Goal: Information Seeking & Learning: Learn about a topic

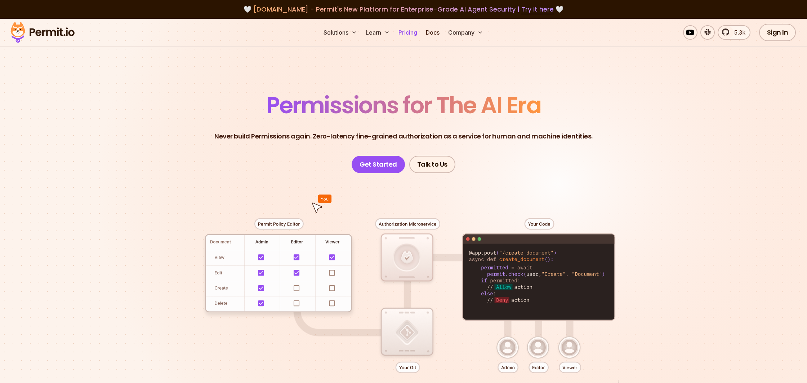
click at [413, 33] on link "Pricing" at bounding box center [408, 32] width 25 height 14
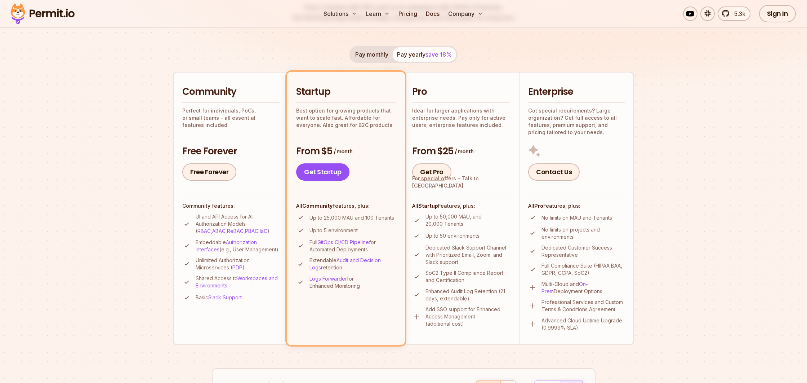
scroll to position [127, 0]
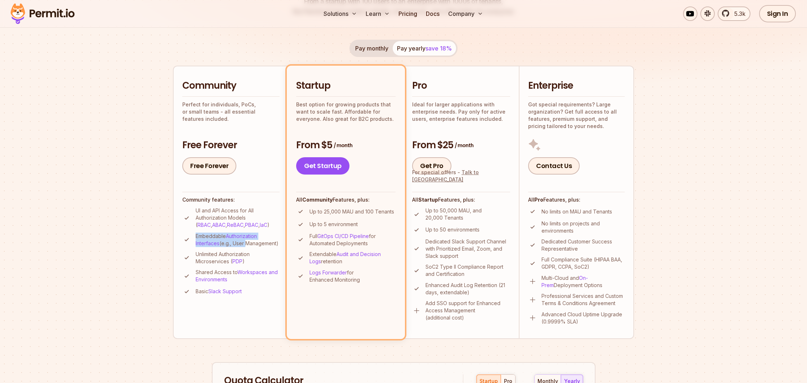
drag, startPoint x: 195, startPoint y: 236, endPoint x: 276, endPoint y: 241, distance: 81.6
click at [276, 241] on li "Embeddable Authorization Interfaces (e.g., User Management)" at bounding box center [230, 239] width 97 height 14
click at [250, 247] on p "Embeddable Authorization Interfaces (e.g., User Management)" at bounding box center [238, 239] width 84 height 14
drag, startPoint x: 231, startPoint y: 263, endPoint x: 254, endPoint y: 269, distance: 24.4
click at [254, 265] on p "Unlimited Authorization Microservices ( PDP )" at bounding box center [238, 258] width 84 height 14
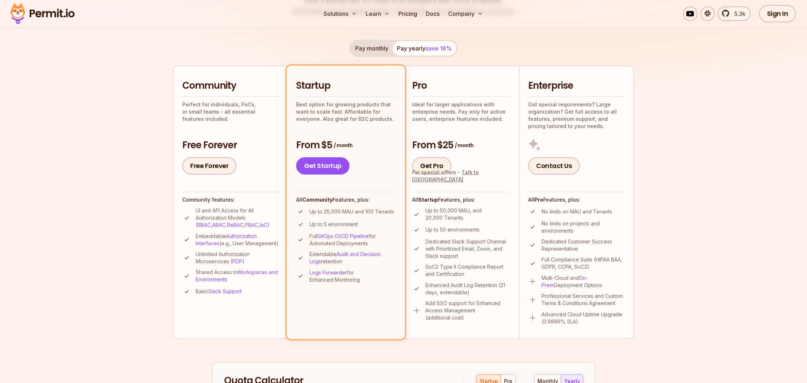
drag, startPoint x: 324, startPoint y: 210, endPoint x: 348, endPoint y: 229, distance: 30.2
click at [350, 212] on p "Up to 25,000 MAU and 100 Tenants" at bounding box center [352, 211] width 85 height 7
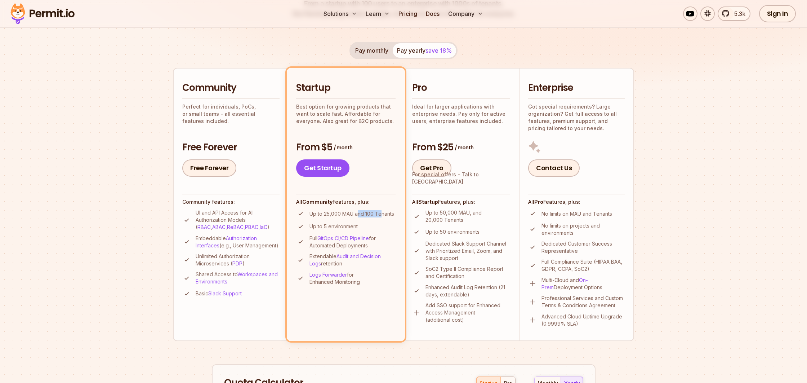
drag, startPoint x: 358, startPoint y: 214, endPoint x: 382, endPoint y: 217, distance: 24.0
click at [381, 216] on p "Up to 25,000 MAU and 100 Tenants" at bounding box center [352, 213] width 85 height 7
drag, startPoint x: 389, startPoint y: 215, endPoint x: 388, endPoint y: 220, distance: 5.1
click at [389, 215] on p "Up to 25,000 MAU and 100 Tenants" at bounding box center [352, 213] width 85 height 7
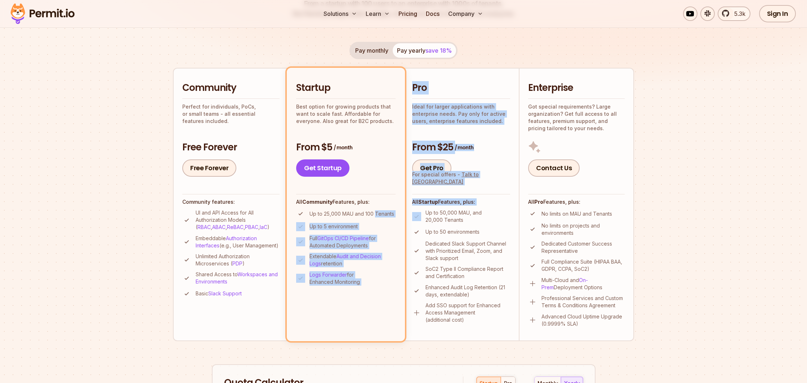
drag, startPoint x: 383, startPoint y: 214, endPoint x: 409, endPoint y: 225, distance: 28.7
click at [412, 217] on ul "Community Perfect for individuals, PoCs, or small teams - all essential feature…" at bounding box center [403, 204] width 461 height 273
click at [387, 226] on li "Up to 5 environment" at bounding box center [345, 226] width 99 height 9
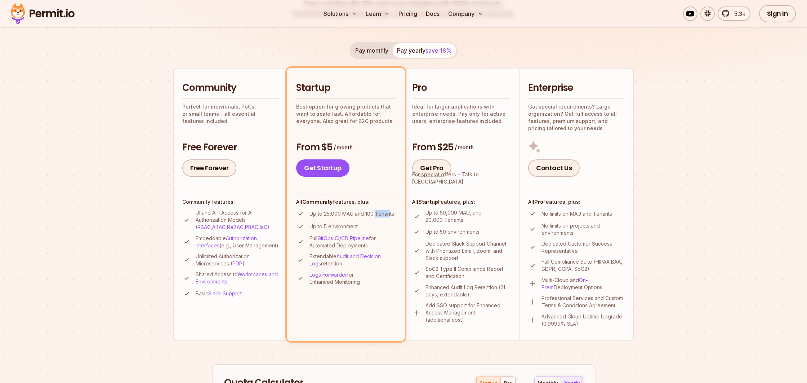
drag, startPoint x: 375, startPoint y: 212, endPoint x: 390, endPoint y: 214, distance: 15.6
click at [390, 214] on p "Up to 25,000 MAU and 100 Tenants" at bounding box center [352, 213] width 85 height 7
drag, startPoint x: 387, startPoint y: 228, endPoint x: 387, endPoint y: 224, distance: 3.6
click at [387, 228] on li "Up to 5 environment" at bounding box center [345, 226] width 99 height 9
drag, startPoint x: 376, startPoint y: 212, endPoint x: 399, endPoint y: 214, distance: 23.5
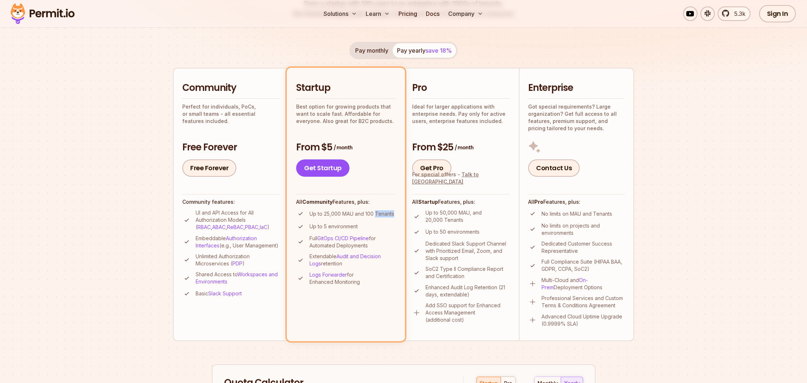
click at [400, 214] on li "Startup Best option for growing products that want to scale fast. Affordable fo…" at bounding box center [346, 204] width 118 height 273
drag, startPoint x: 324, startPoint y: 227, endPoint x: 374, endPoint y: 226, distance: 49.7
click at [374, 226] on li "Up to 5 environment" at bounding box center [345, 226] width 99 height 9
click at [367, 226] on li "Up to 5 environment" at bounding box center [345, 226] width 99 height 9
drag, startPoint x: 360, startPoint y: 231, endPoint x: 364, endPoint y: 256, distance: 25.2
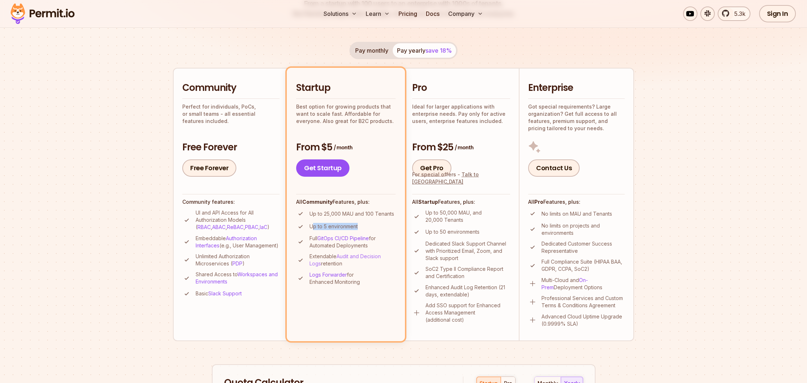
click at [378, 232] on ul "Up to 25,000 MAU and 100 Tenants Up to 5 environment Full GitOps CI/CD Pipeline…" at bounding box center [345, 247] width 99 height 76
drag, startPoint x: 312, startPoint y: 256, endPoint x: 369, endPoint y: 262, distance: 56.8
click at [369, 262] on p "Extendable Audit and Decision Logs retention" at bounding box center [353, 260] width 86 height 14
drag, startPoint x: 426, startPoint y: 220, endPoint x: 444, endPoint y: 220, distance: 18.0
click at [444, 220] on p "Up to 50,000 MAU, and 20,000 Tenants" at bounding box center [468, 216] width 85 height 14
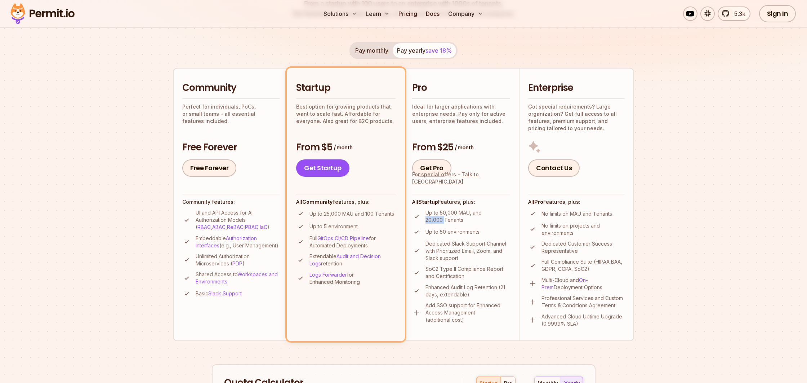
click at [50, 17] on img at bounding box center [42, 13] width 71 height 25
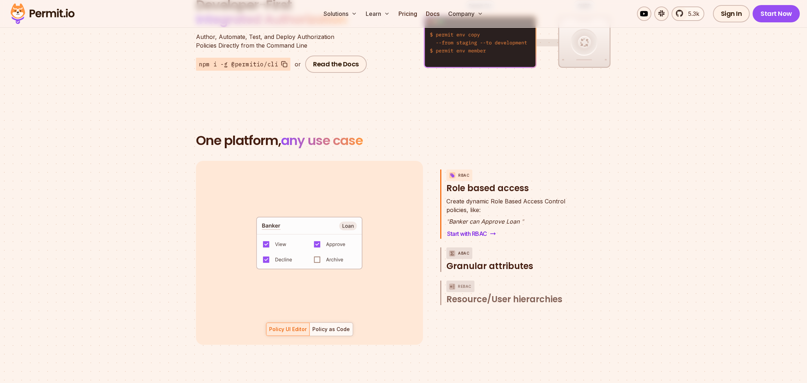
scroll to position [941, 0]
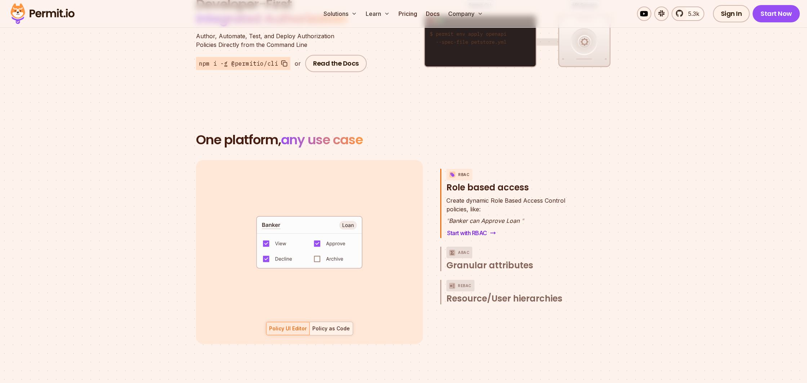
click at [336, 325] on div "Policy as Code" at bounding box center [331, 328] width 37 height 7
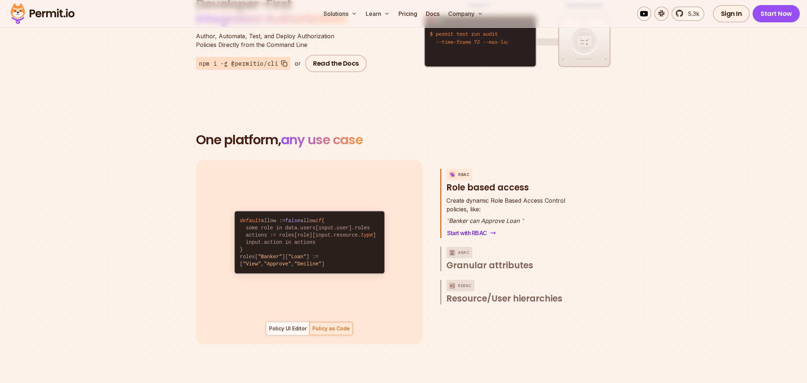
drag, startPoint x: 287, startPoint y: 318, endPoint x: 306, endPoint y: 316, distance: 19.5
click at [287, 325] on div "Policy UI Editor" at bounding box center [287, 328] width 37 height 7
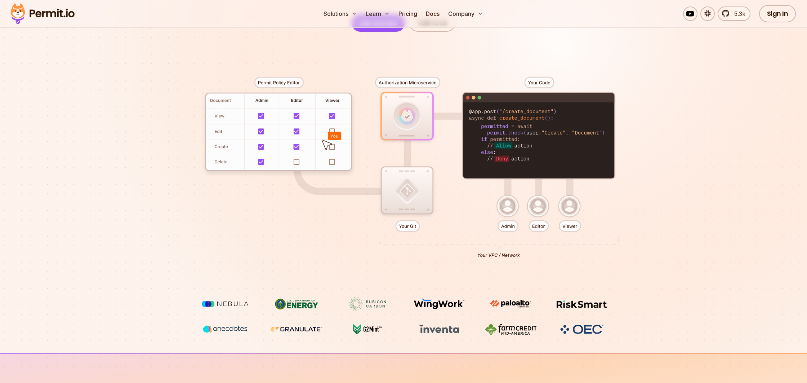
scroll to position [0, 0]
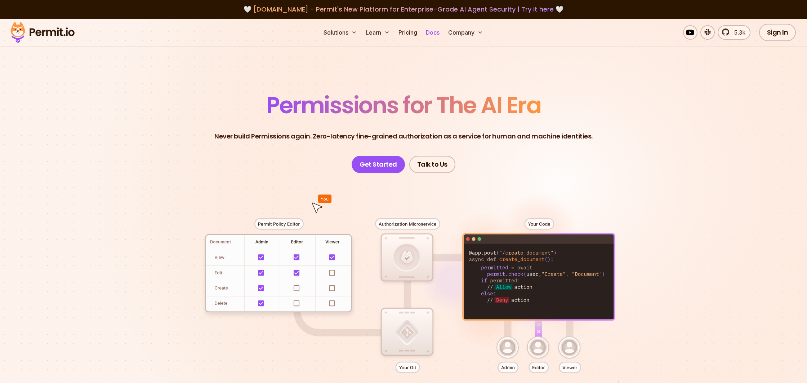
click at [434, 31] on link "Docs" at bounding box center [432, 32] width 19 height 14
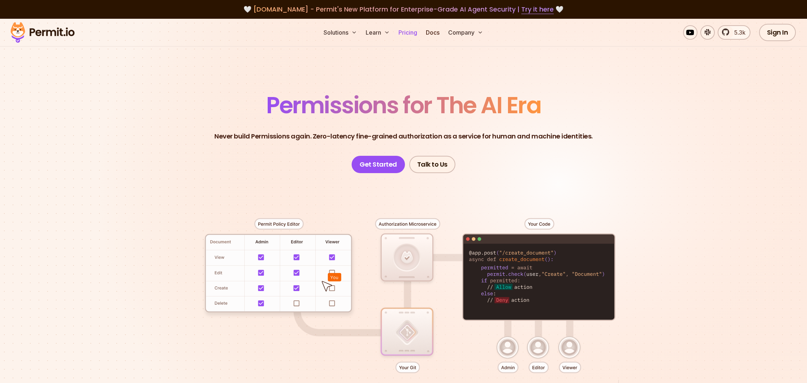
click at [411, 34] on link "Pricing" at bounding box center [408, 32] width 25 height 14
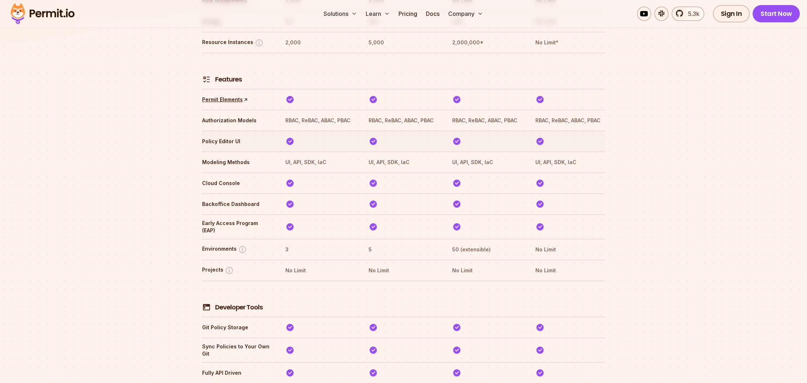
scroll to position [1076, 0]
drag, startPoint x: 217, startPoint y: 57, endPoint x: 247, endPoint y: 57, distance: 29.9
click at [247, 57] on th "Features" at bounding box center [237, 70] width 70 height 27
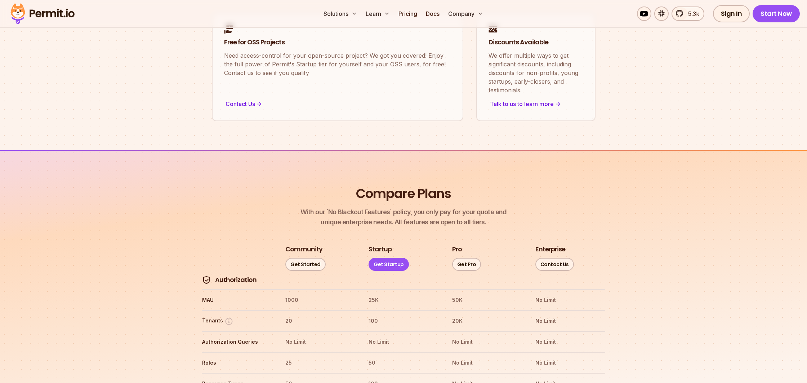
scroll to position [686, 0]
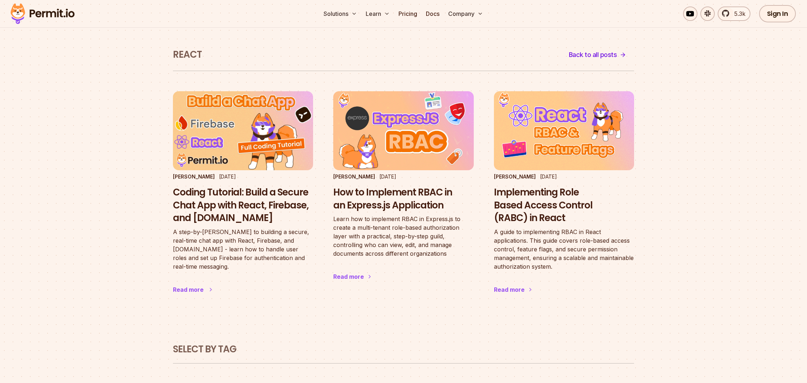
scroll to position [17, 0]
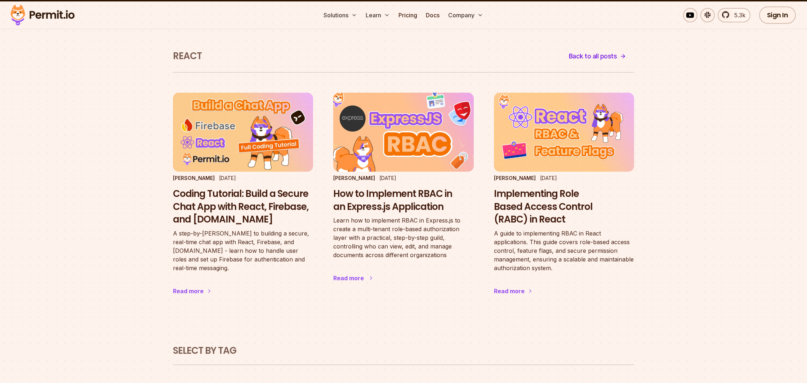
drag, startPoint x: 513, startPoint y: 278, endPoint x: 454, endPoint y: 272, distance: 59.0
click at [513, 287] on div "Read more" at bounding box center [509, 291] width 31 height 9
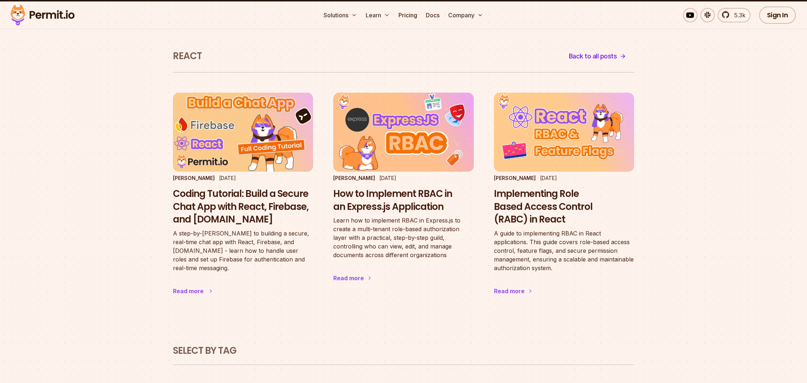
click at [177, 287] on div "Read more" at bounding box center [188, 291] width 31 height 9
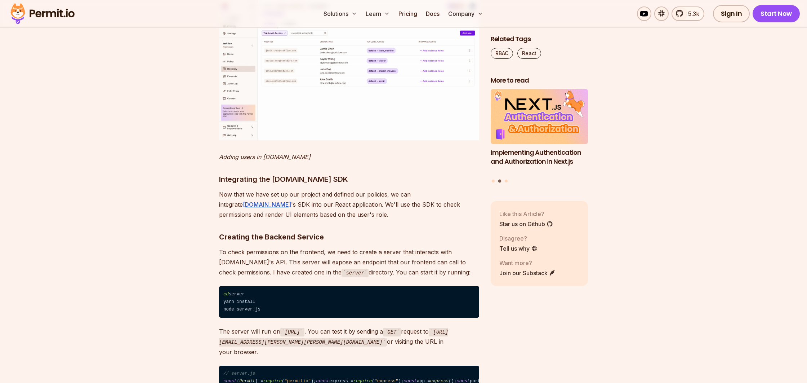
scroll to position [3991, 0]
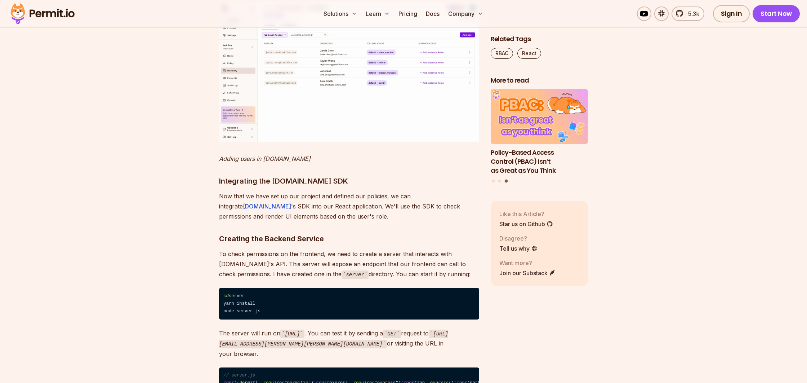
click at [306, 142] on img at bounding box center [349, 72] width 260 height 140
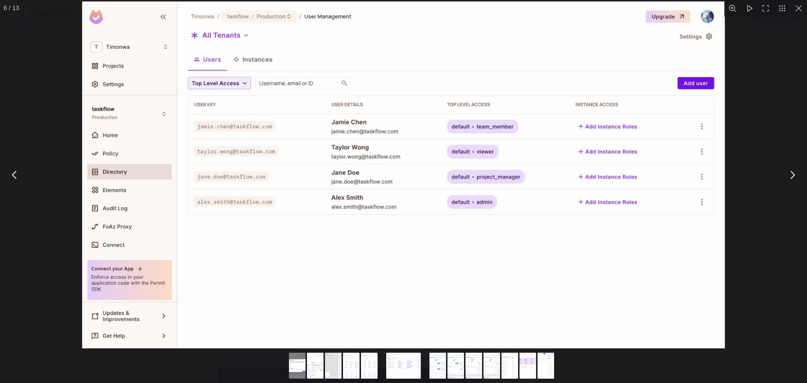
click at [799, 8] on button "You can close this modal content with the ESC key" at bounding box center [799, 8] width 17 height 17
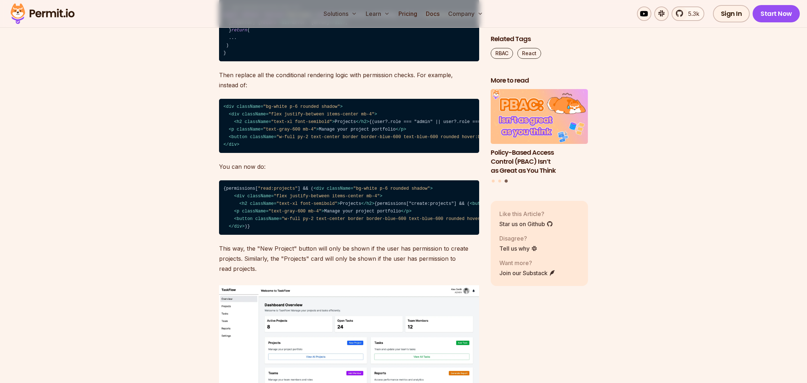
scroll to position [5878, 0]
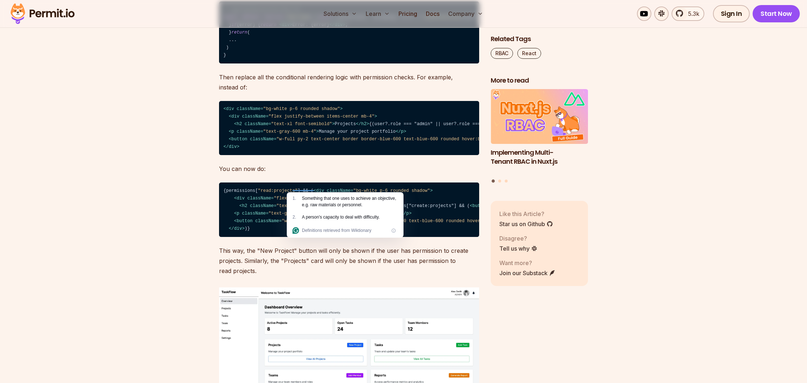
drag, startPoint x: 336, startPoint y: 190, endPoint x: 311, endPoint y: 204, distance: 28.4
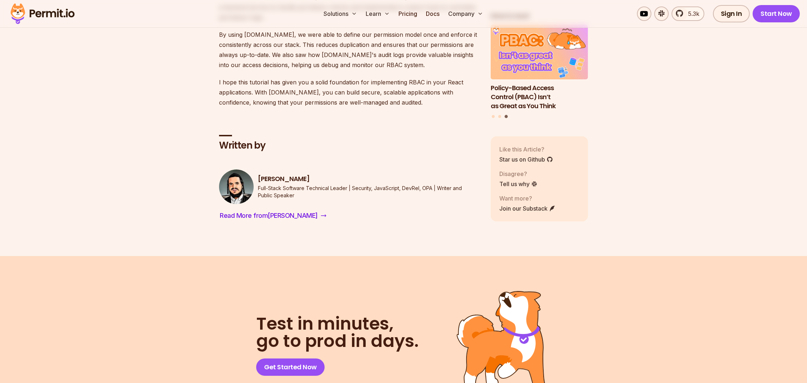
scroll to position [7833, 0]
